Goal: Contribute content

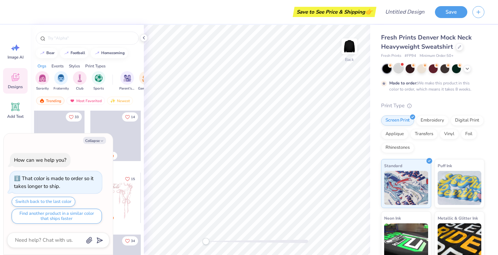
click at [400, 68] on div at bounding box center [398, 68] width 9 height 9
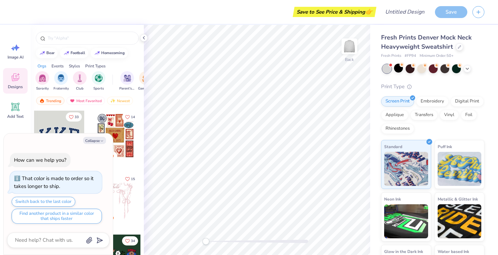
scroll to position [159, 0]
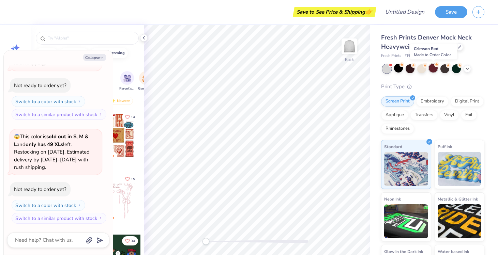
click at [436, 68] on div at bounding box center [433, 68] width 9 height 9
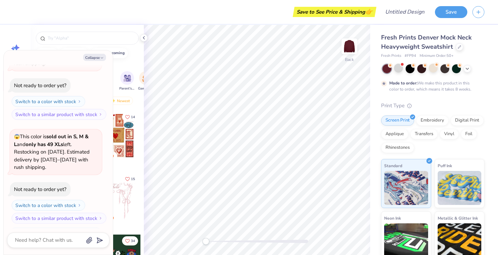
scroll to position [216, 0]
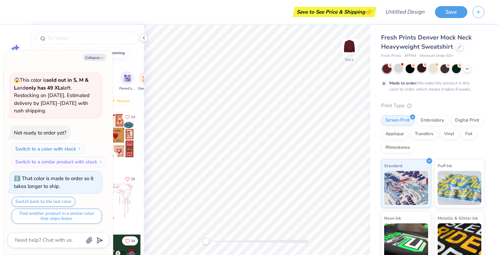
click at [420, 71] on div at bounding box center [421, 68] width 9 height 9
click at [409, 71] on div at bounding box center [410, 68] width 9 height 9
click at [470, 71] on div at bounding box center [434, 68] width 102 height 9
click at [465, 68] on icon at bounding box center [467, 67] width 5 height 5
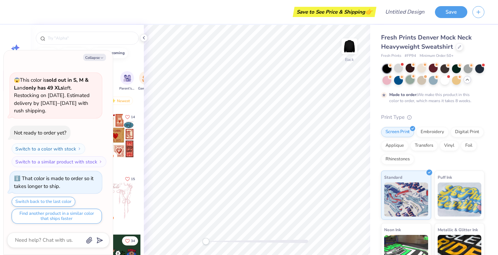
click at [411, 80] on div at bounding box center [410, 79] width 9 height 9
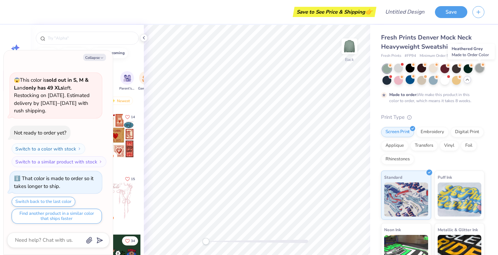
click at [478, 68] on div at bounding box center [479, 68] width 9 height 9
click at [413, 69] on div at bounding box center [410, 68] width 9 height 9
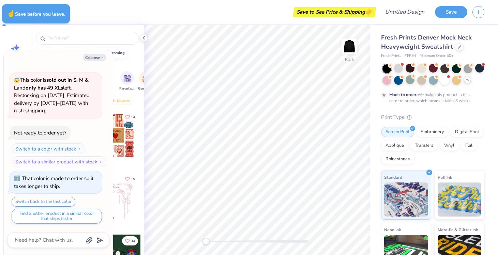
type textarea "x"
